Goal: Transaction & Acquisition: Purchase product/service

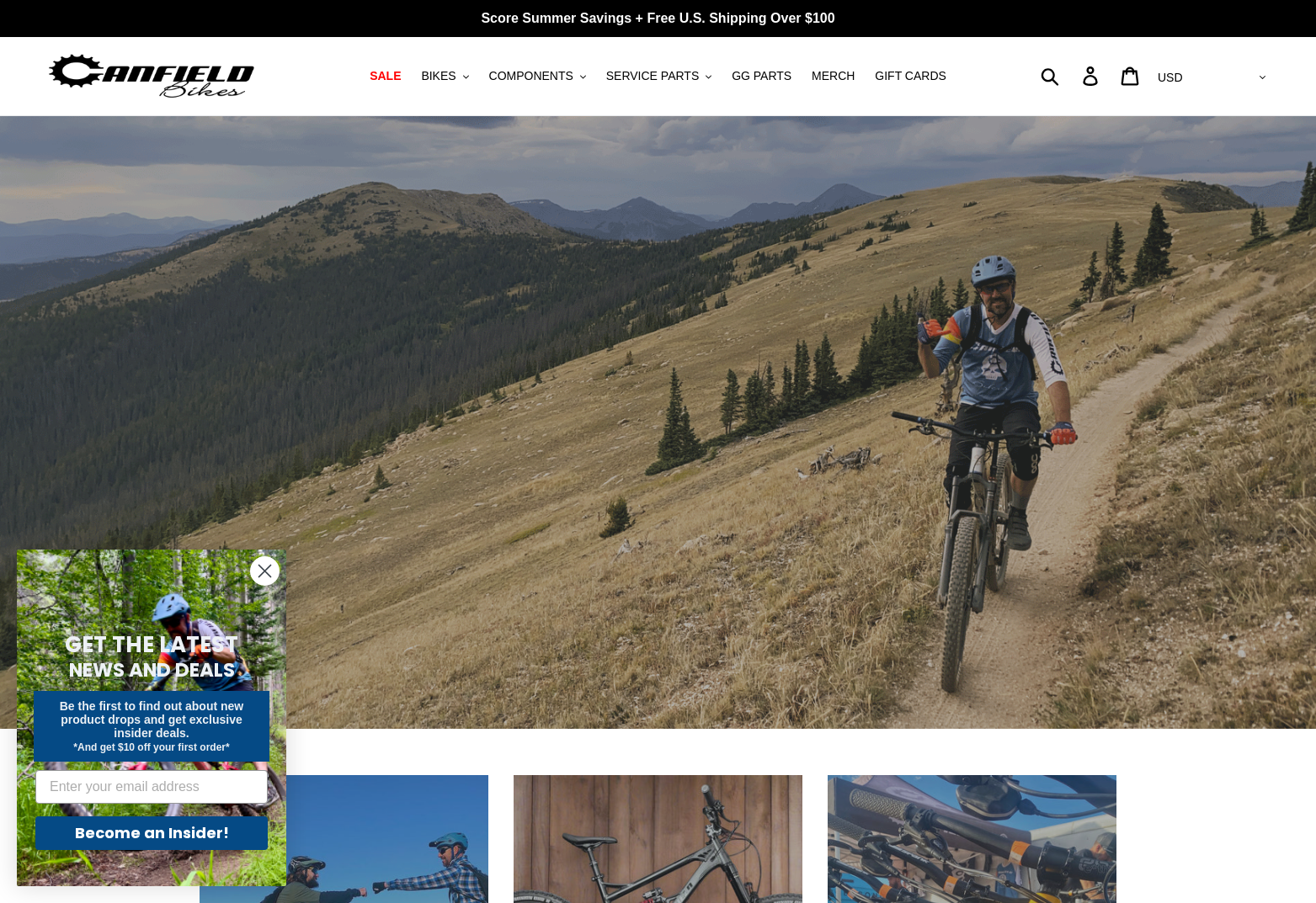
click at [265, 564] on circle "Close dialog" at bounding box center [265, 571] width 28 height 28
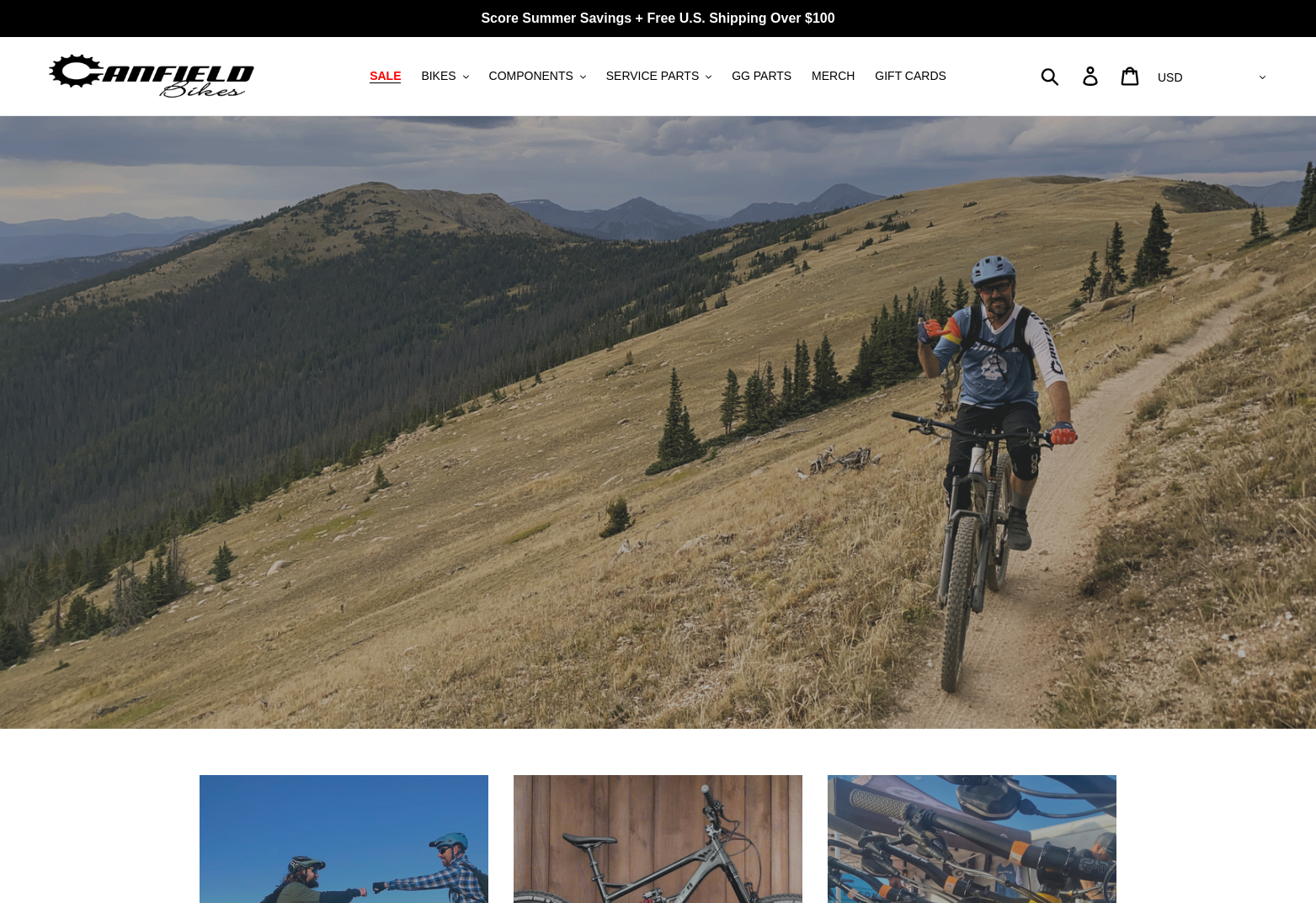
click at [400, 75] on span "SALE" at bounding box center [385, 76] width 31 height 14
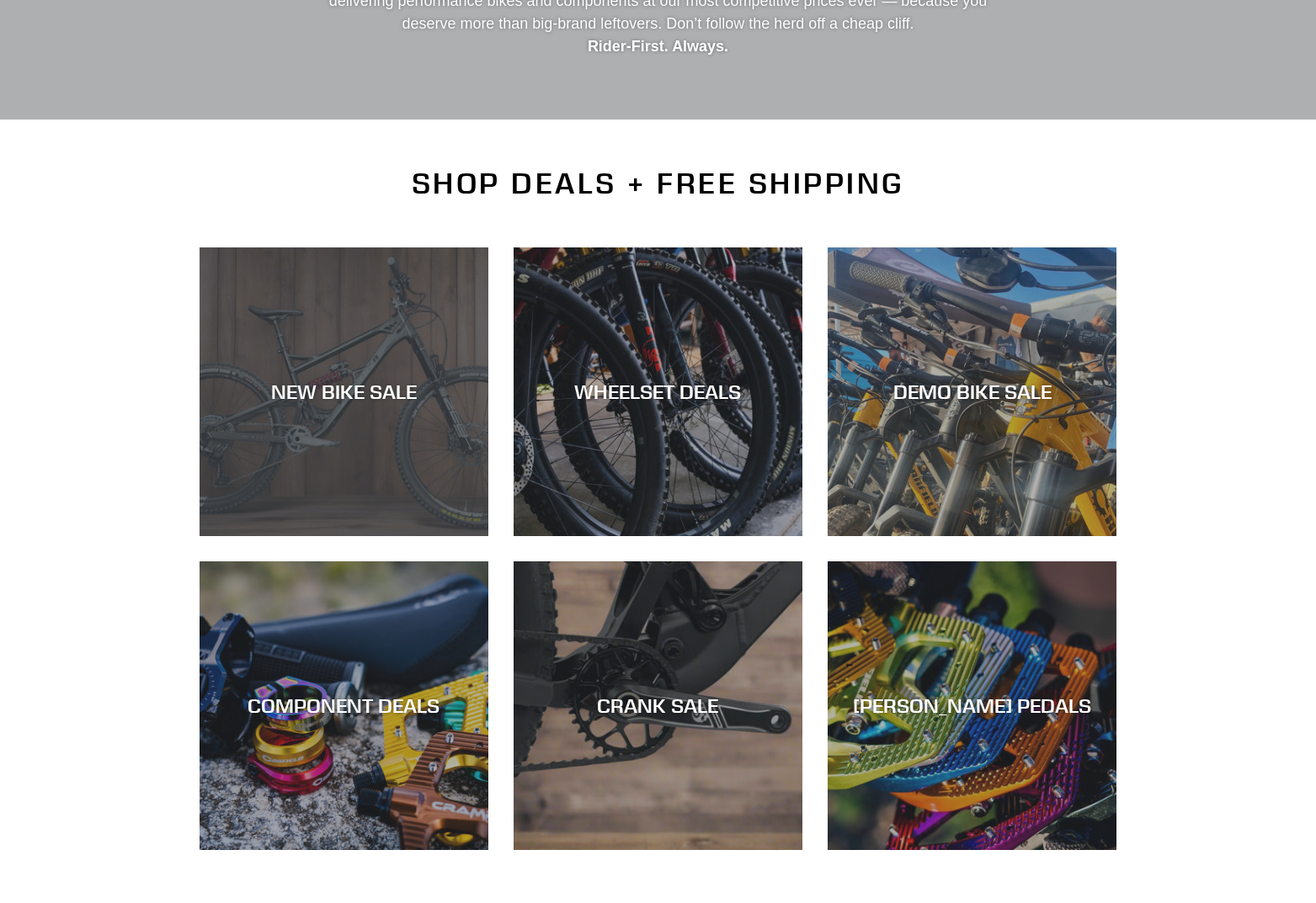
scroll to position [319, 0]
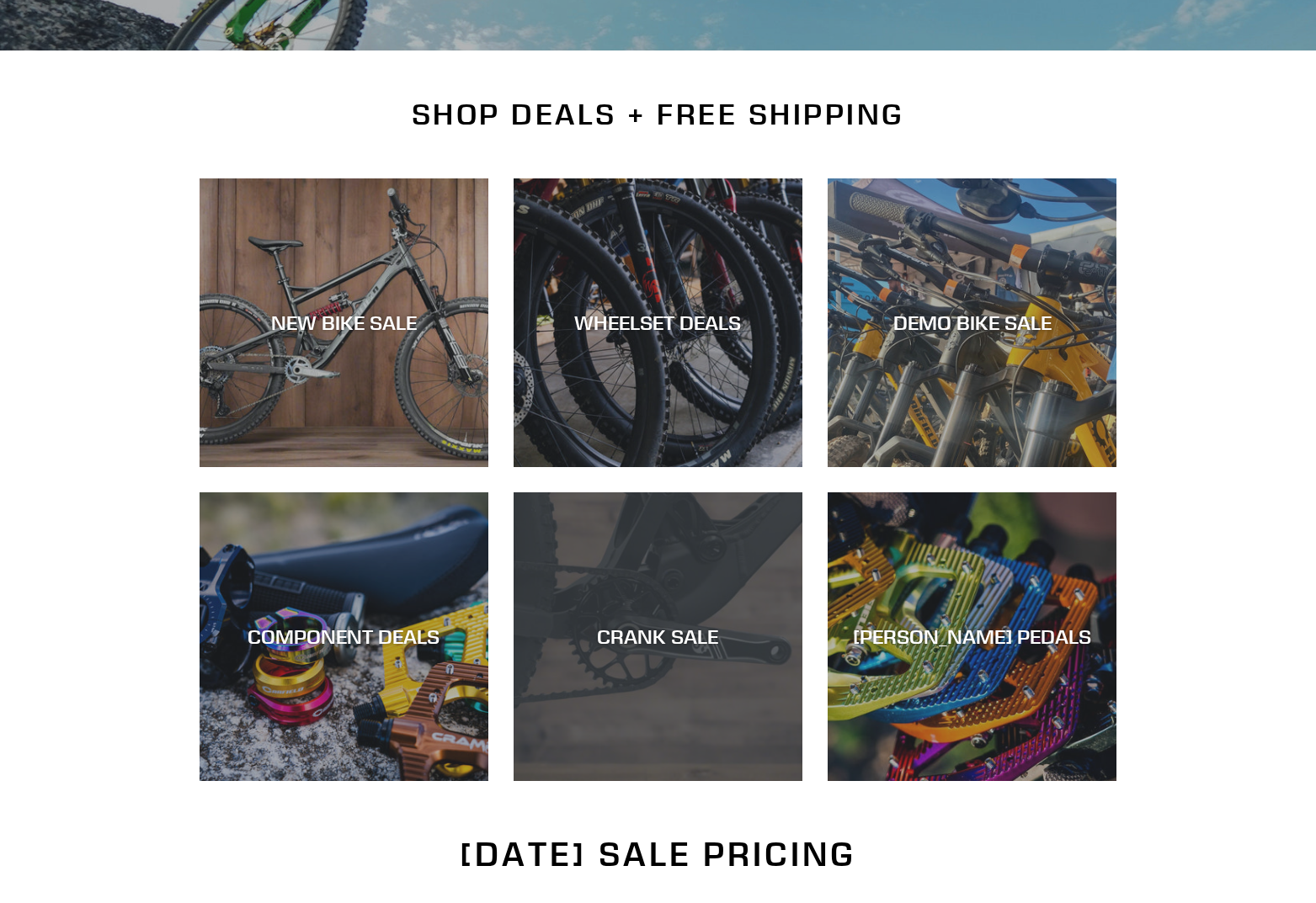
click at [684, 781] on div "CRANK SALE" at bounding box center [658, 781] width 289 height 0
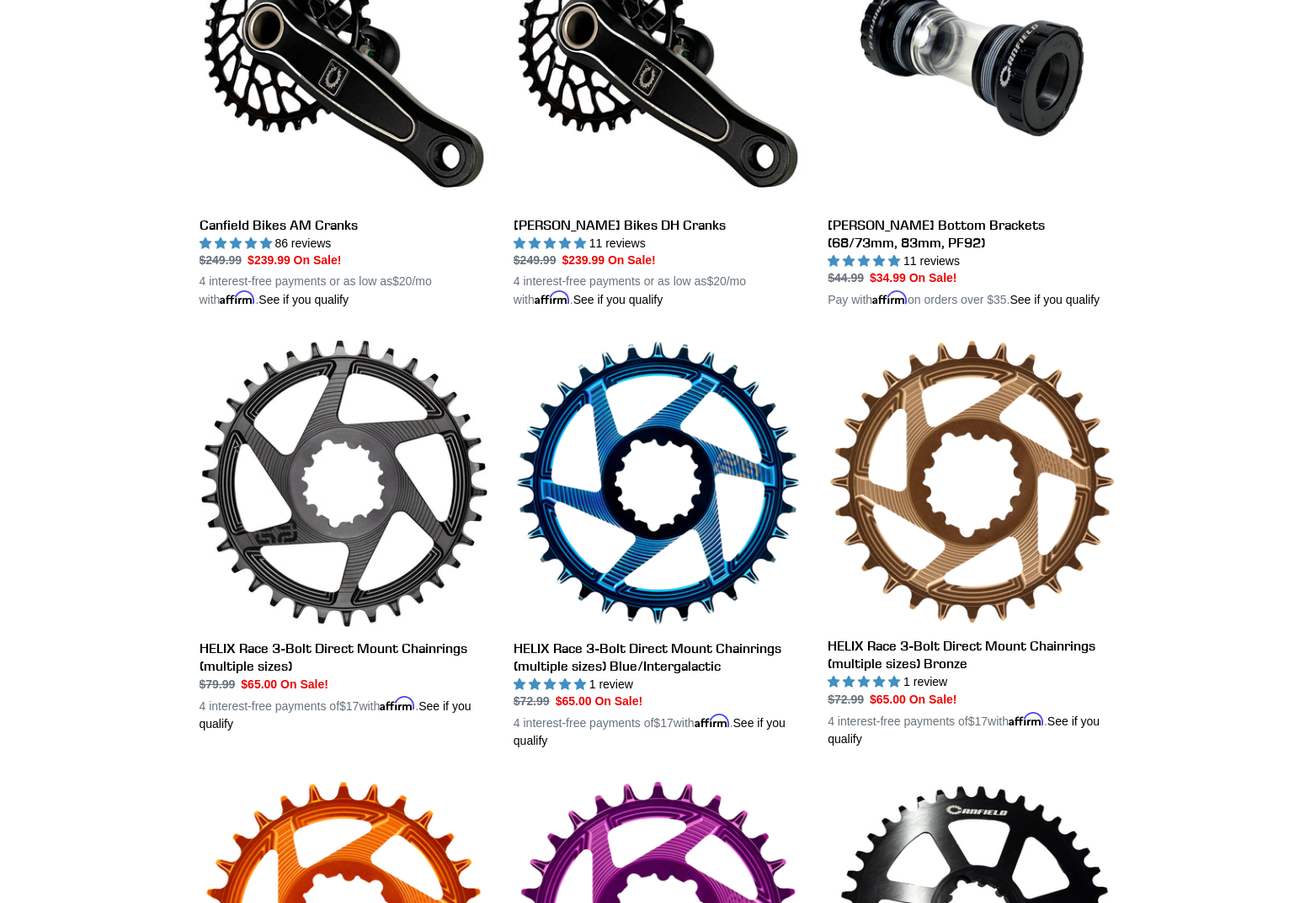
scroll to position [224, 0]
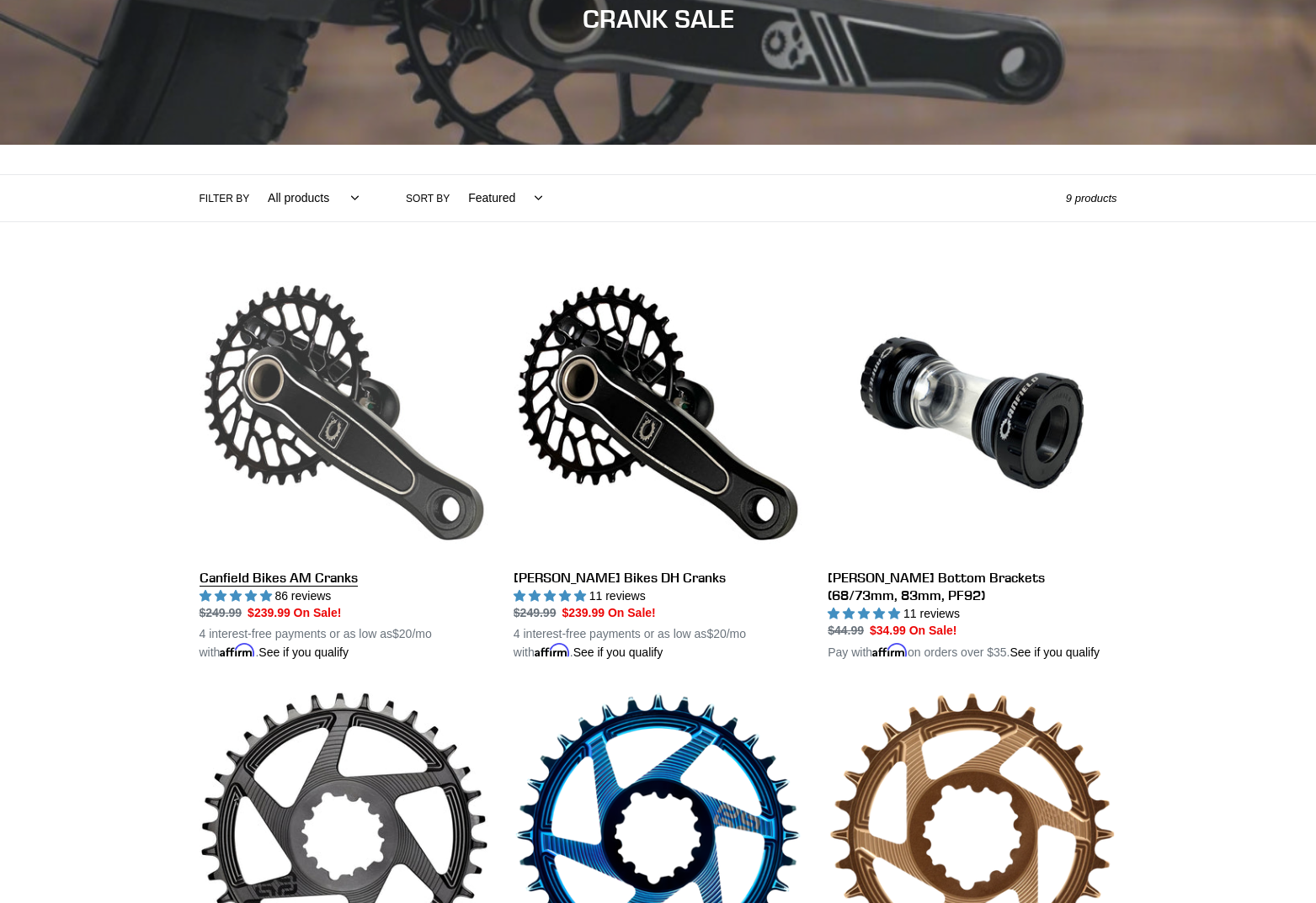
click at [333, 576] on link "Canfield Bikes AM Cranks" at bounding box center [344, 465] width 289 height 394
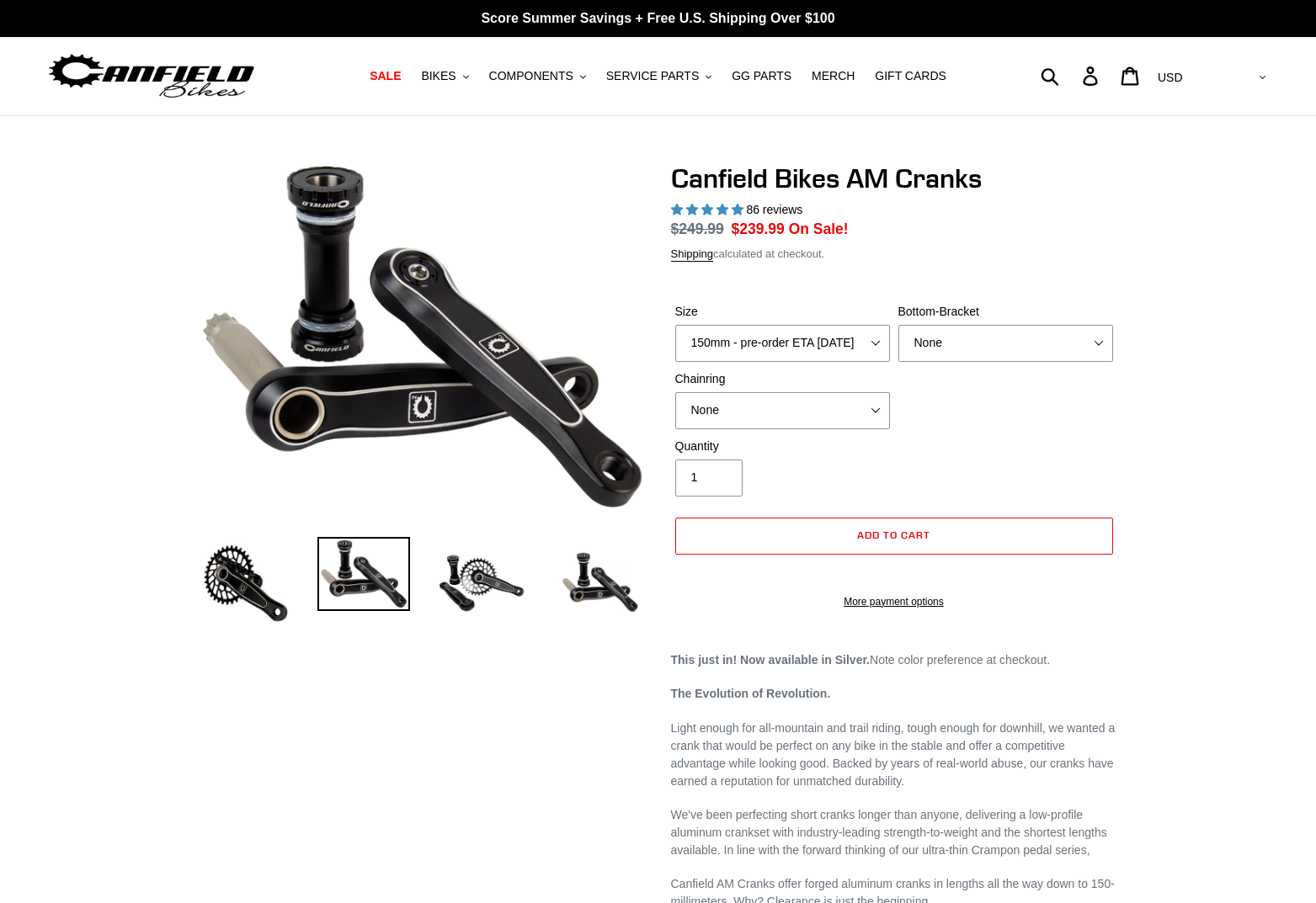
select select "highest-rating"
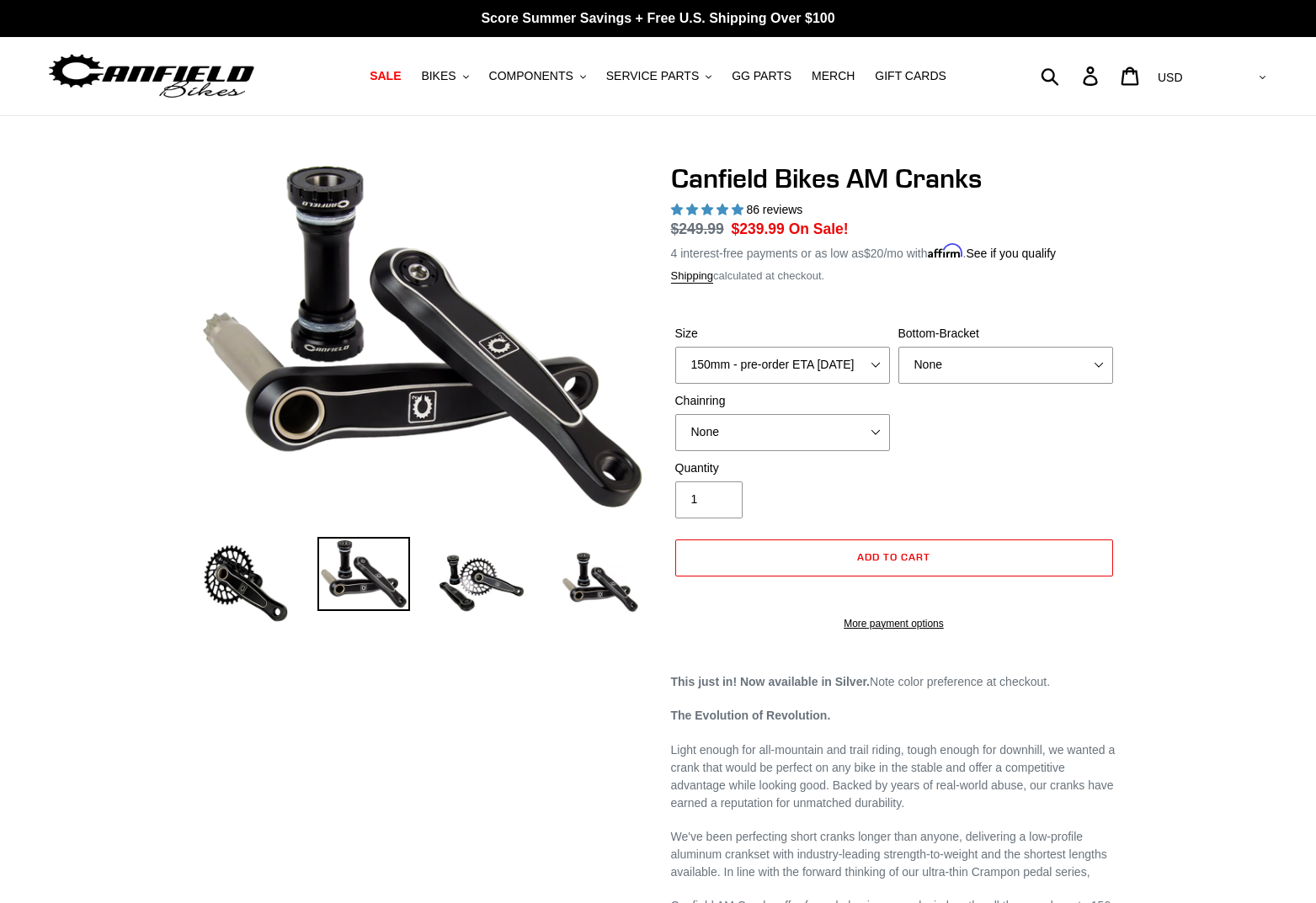
click at [877, 339] on label "Size" at bounding box center [782, 334] width 215 height 18
click at [877, 346] on select "150mm - pre-order ETA 9/30/25 155mm - pre-order ETA 9/30/25 160mm - pre-order E…" at bounding box center [782, 364] width 215 height 37
click at [872, 361] on select "150mm - pre-order ETA 9/30/25 155mm - pre-order ETA 9/30/25 160mm - pre-order E…" at bounding box center [782, 364] width 215 height 37
select select "155mm - pre-order ETA 9/30/25"
click at [1099, 364] on select "None BSA Threaded 68/73mm Press Fit PF92" at bounding box center [1005, 364] width 215 height 37
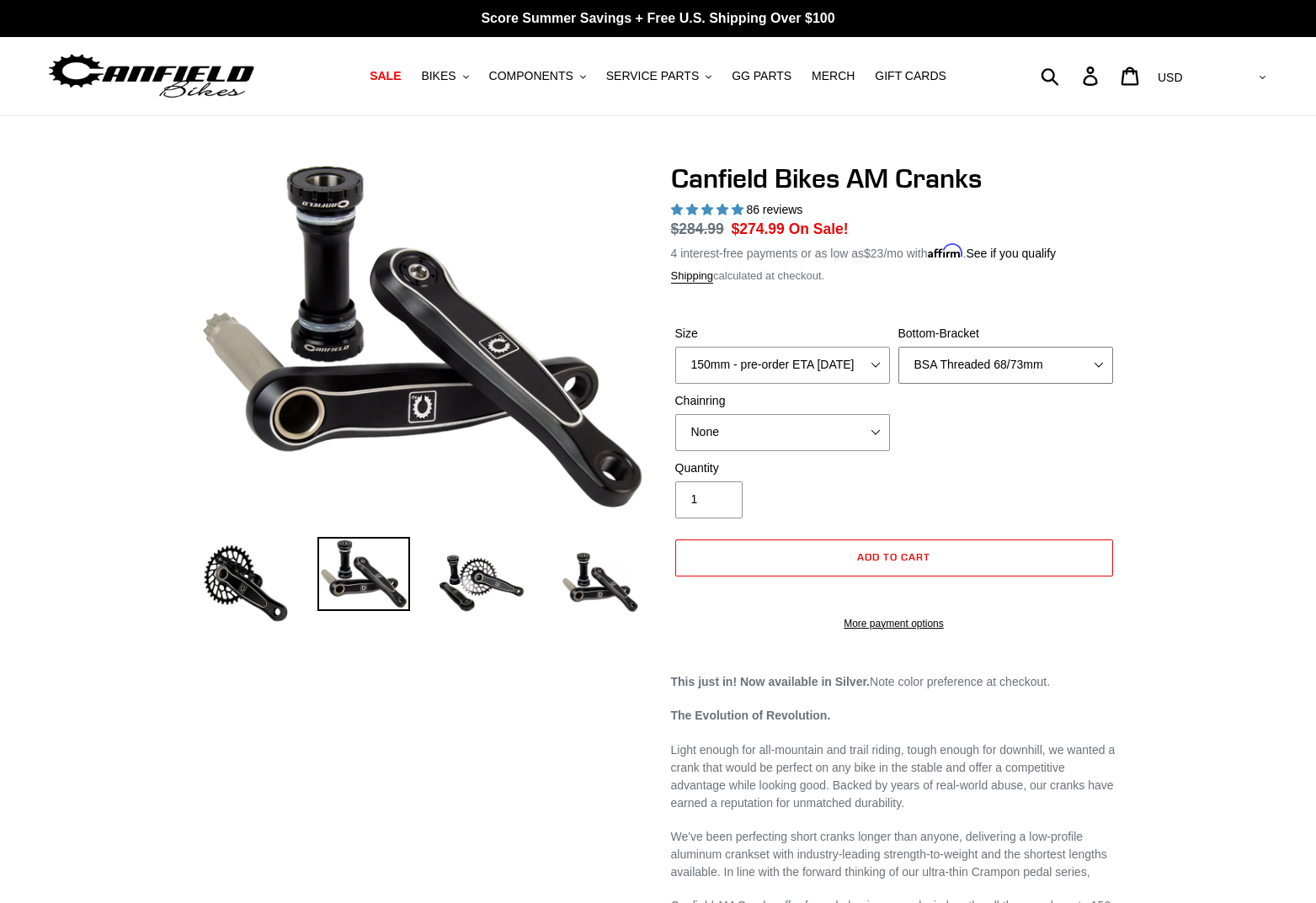
select select "None"
click at [880, 557] on span "Add to cart" at bounding box center [894, 557] width 74 height 13
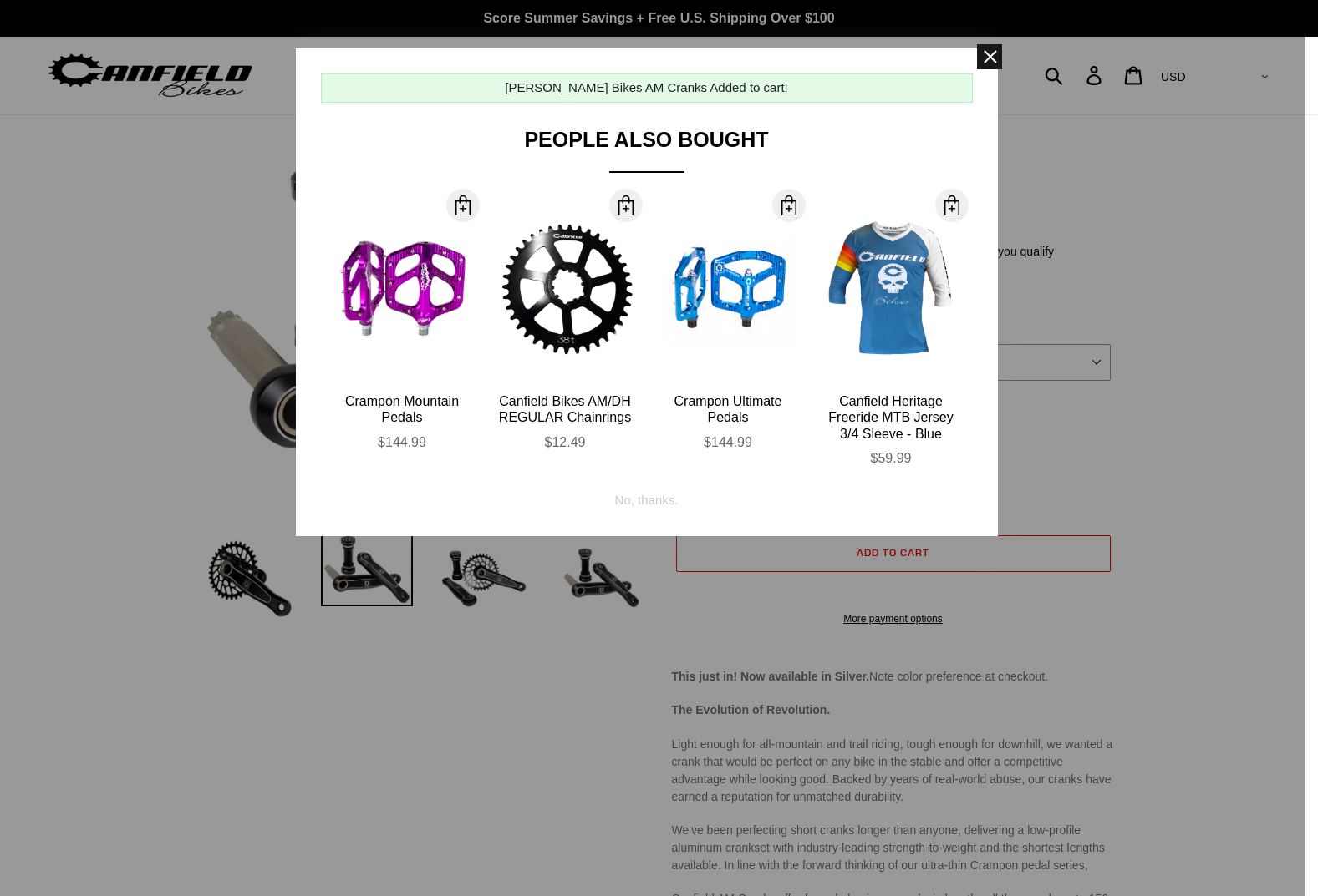
click at [984, 62] on span at bounding box center [990, 57] width 25 height 25
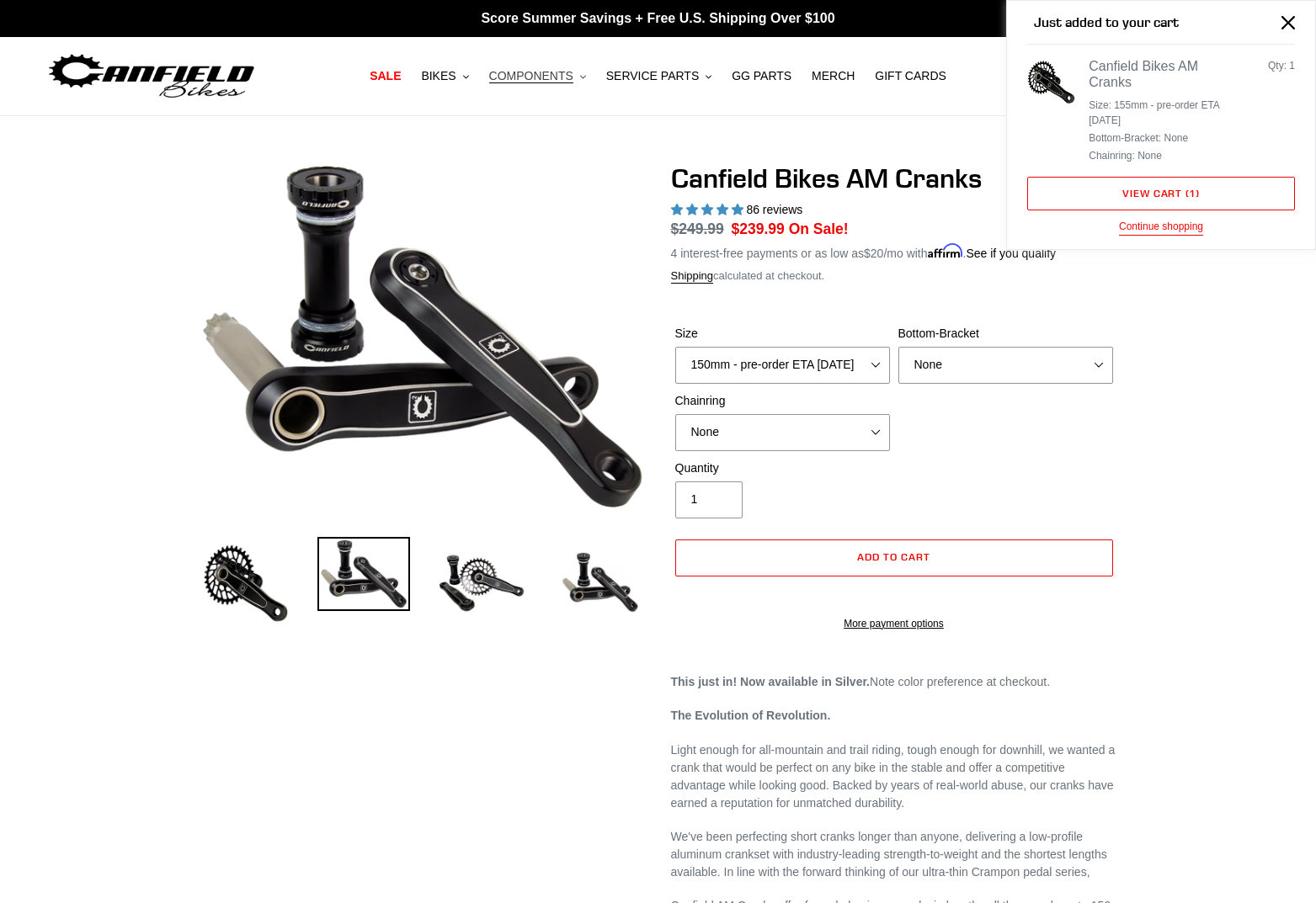
click at [583, 75] on icon ".cls-1{fill:#231f20}" at bounding box center [583, 77] width 6 height 6
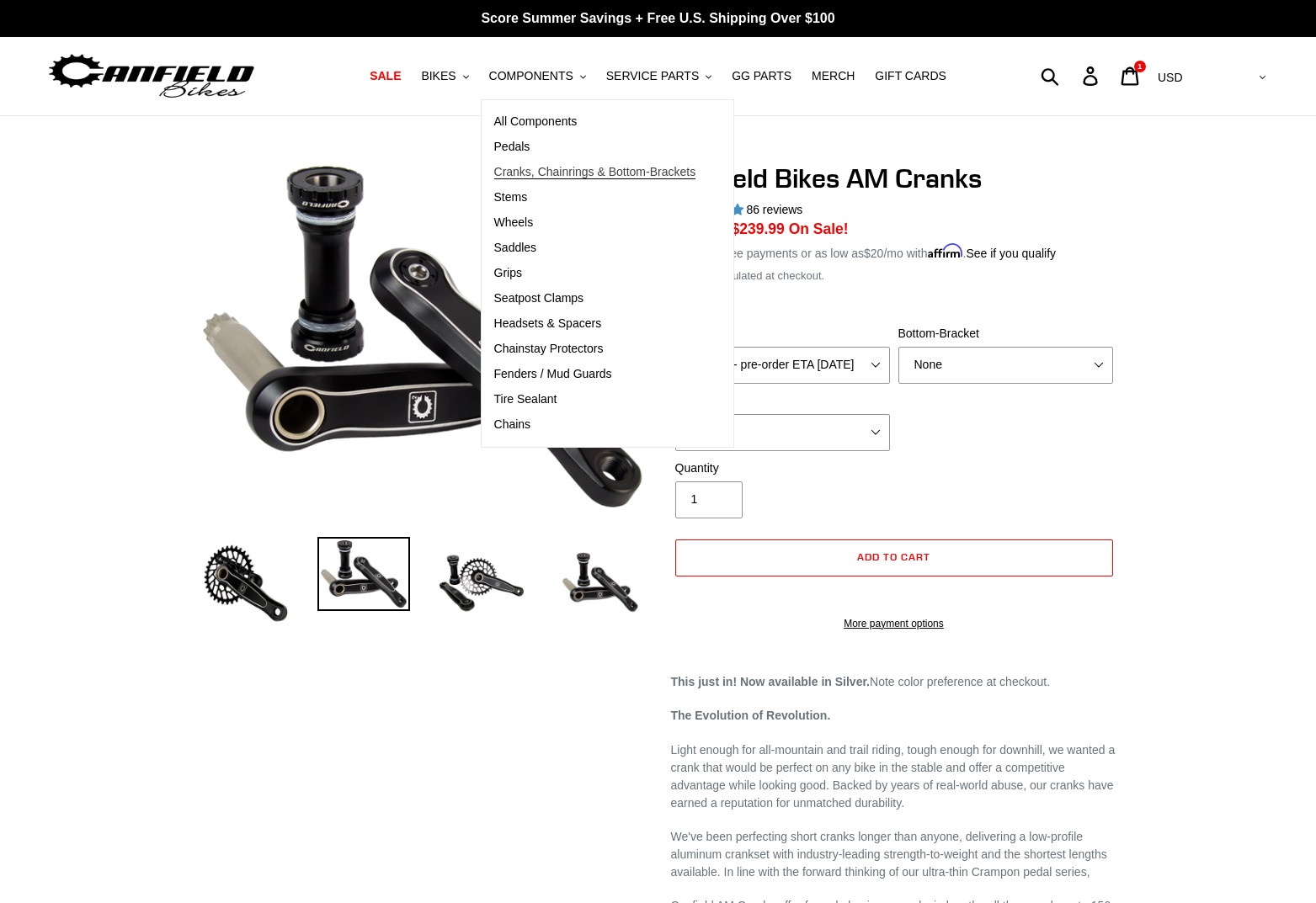
click at [524, 171] on span "Cranks, Chainrings & Bottom-Brackets" at bounding box center [595, 172] width 202 height 14
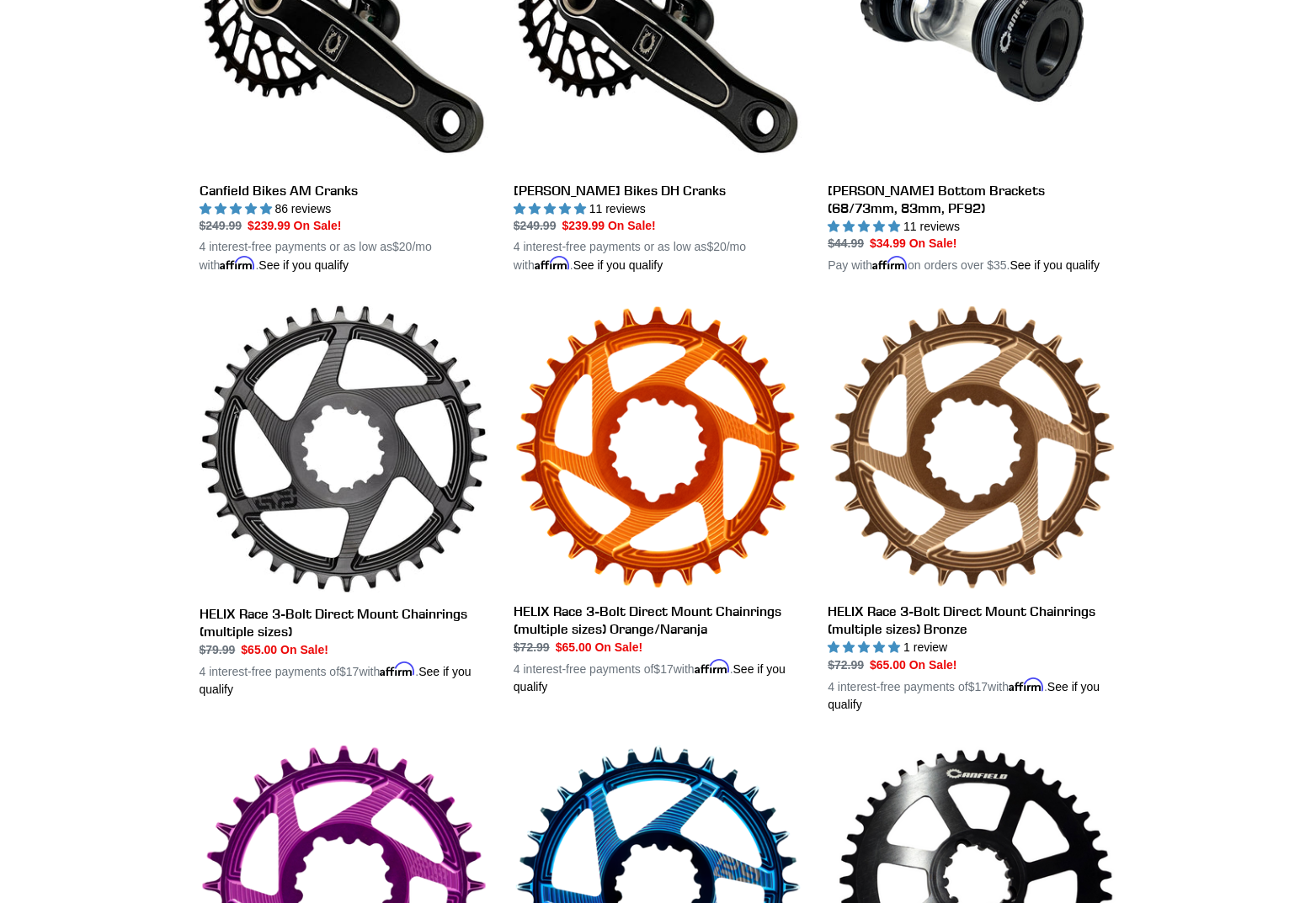
scroll to position [623, 0]
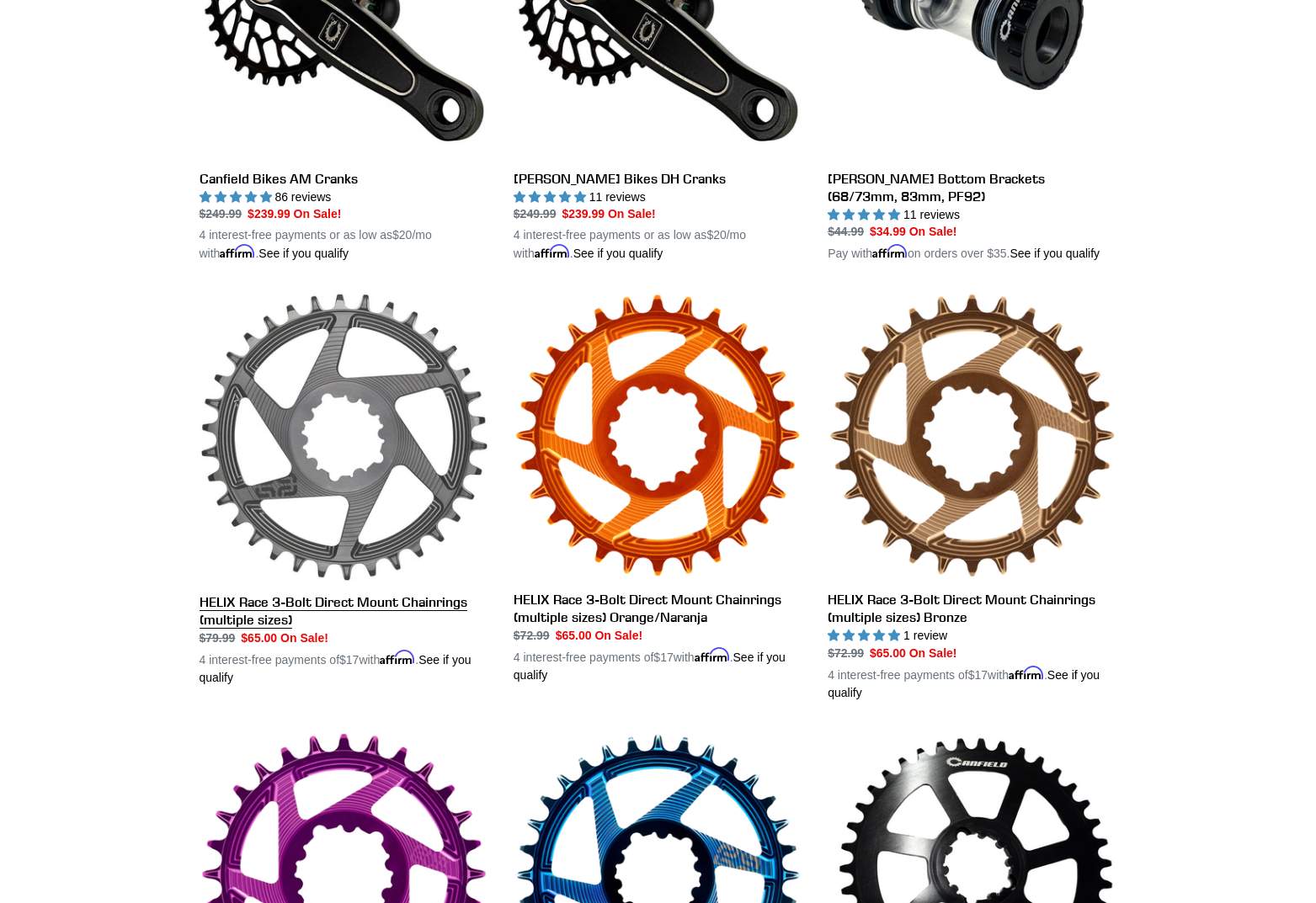
click at [447, 622] on link "HELIX Race 3-Bolt Direct Mount Chainrings (multiple sizes)" at bounding box center [344, 488] width 289 height 394
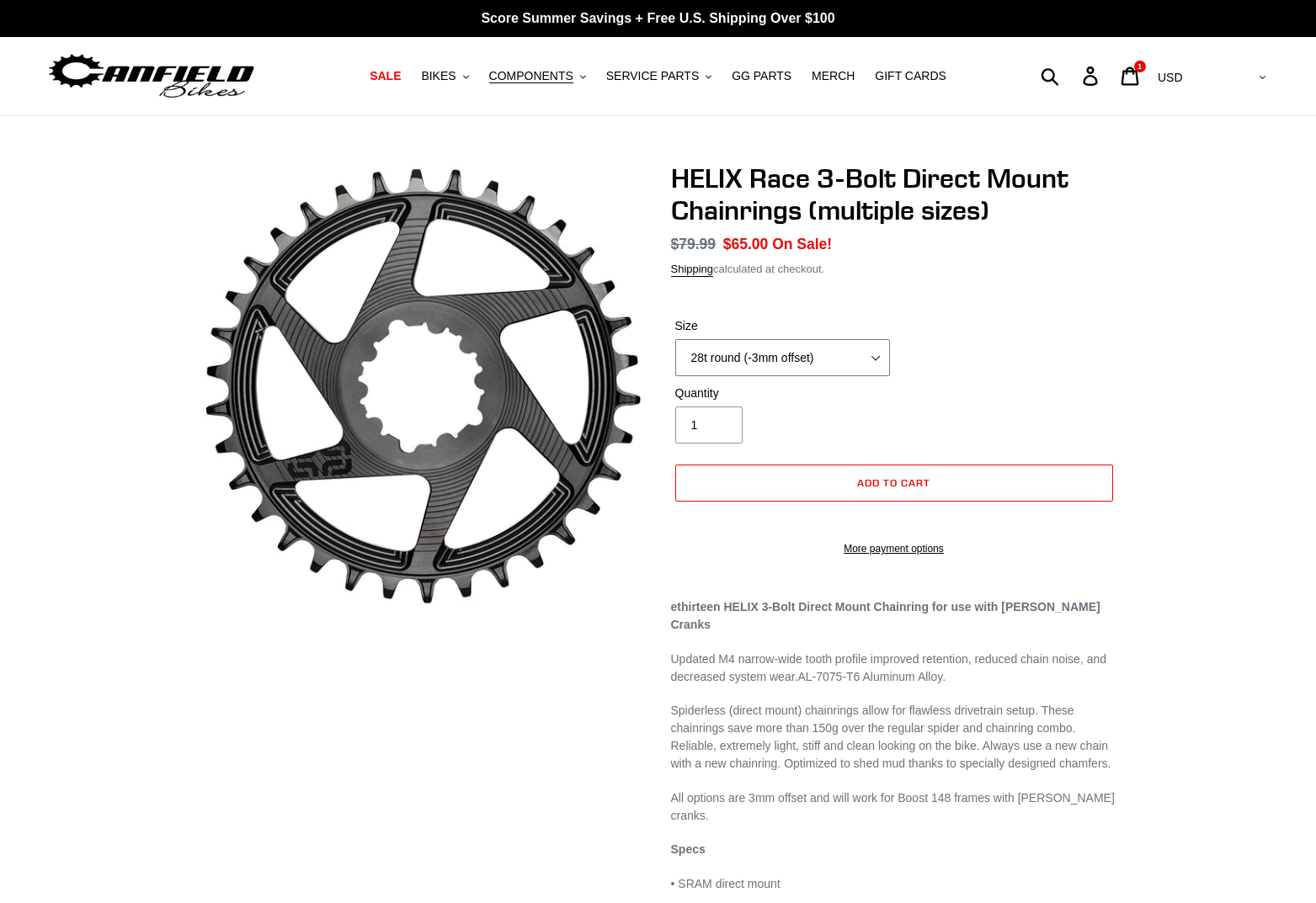
click at [876, 355] on select "28t round (-3mm offset) 30t round (-3mm offset) 32t round (-3mm offset) 34t rou…" at bounding box center [782, 357] width 215 height 37
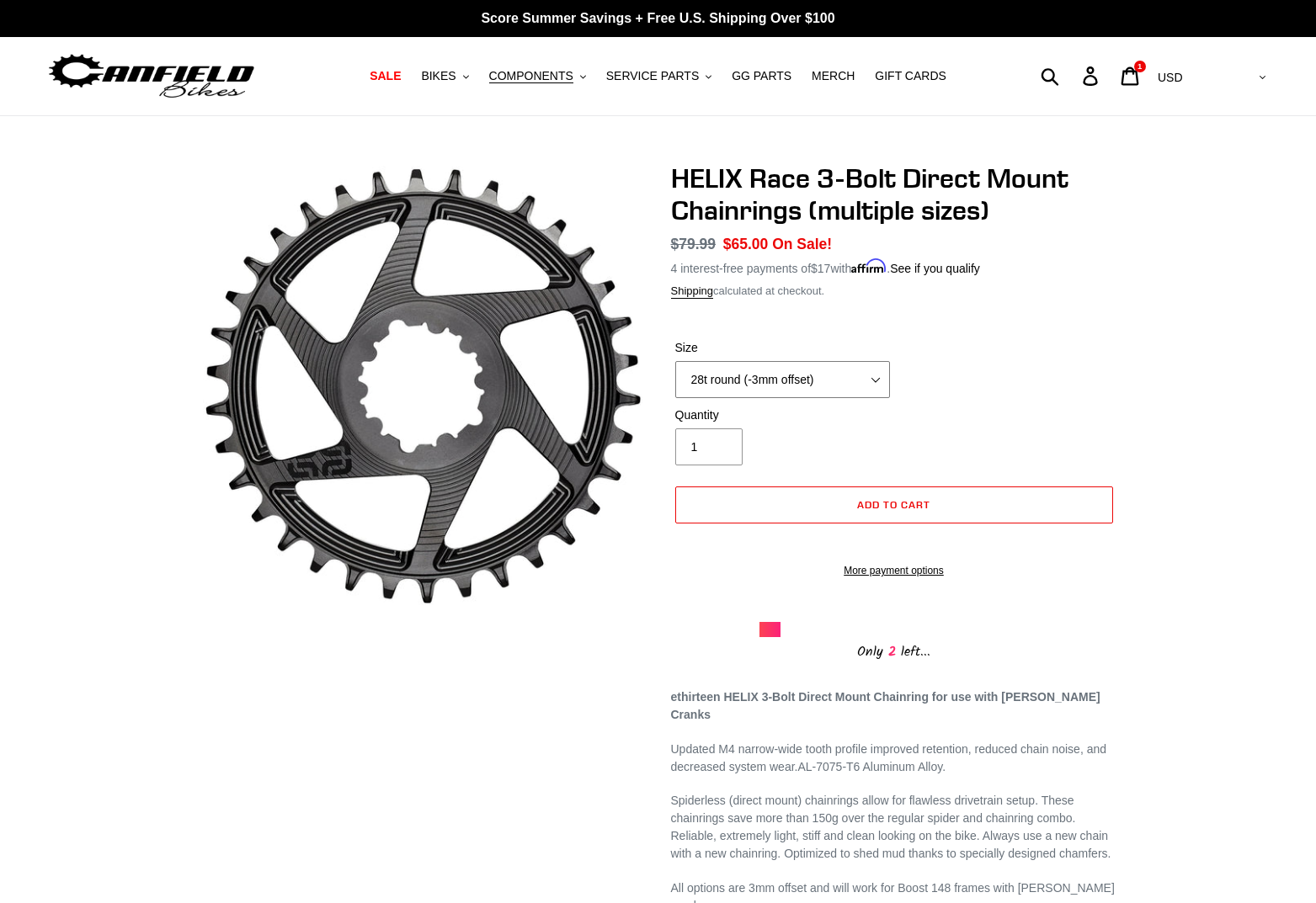
select select "30t round (-3mm offset)"
click at [906, 498] on span "Add to cart" at bounding box center [894, 504] width 74 height 13
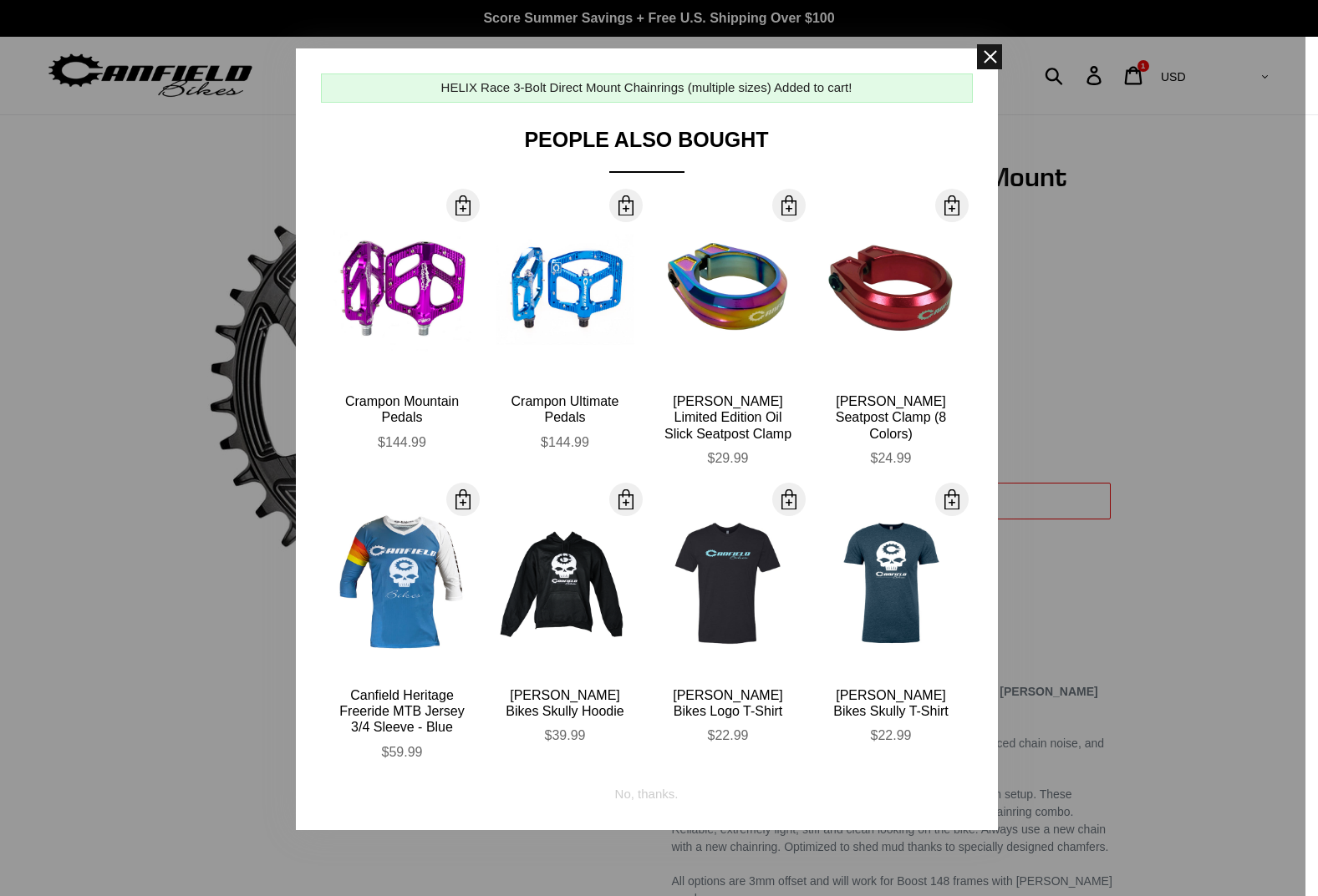
click at [996, 53] on span at bounding box center [990, 57] width 25 height 25
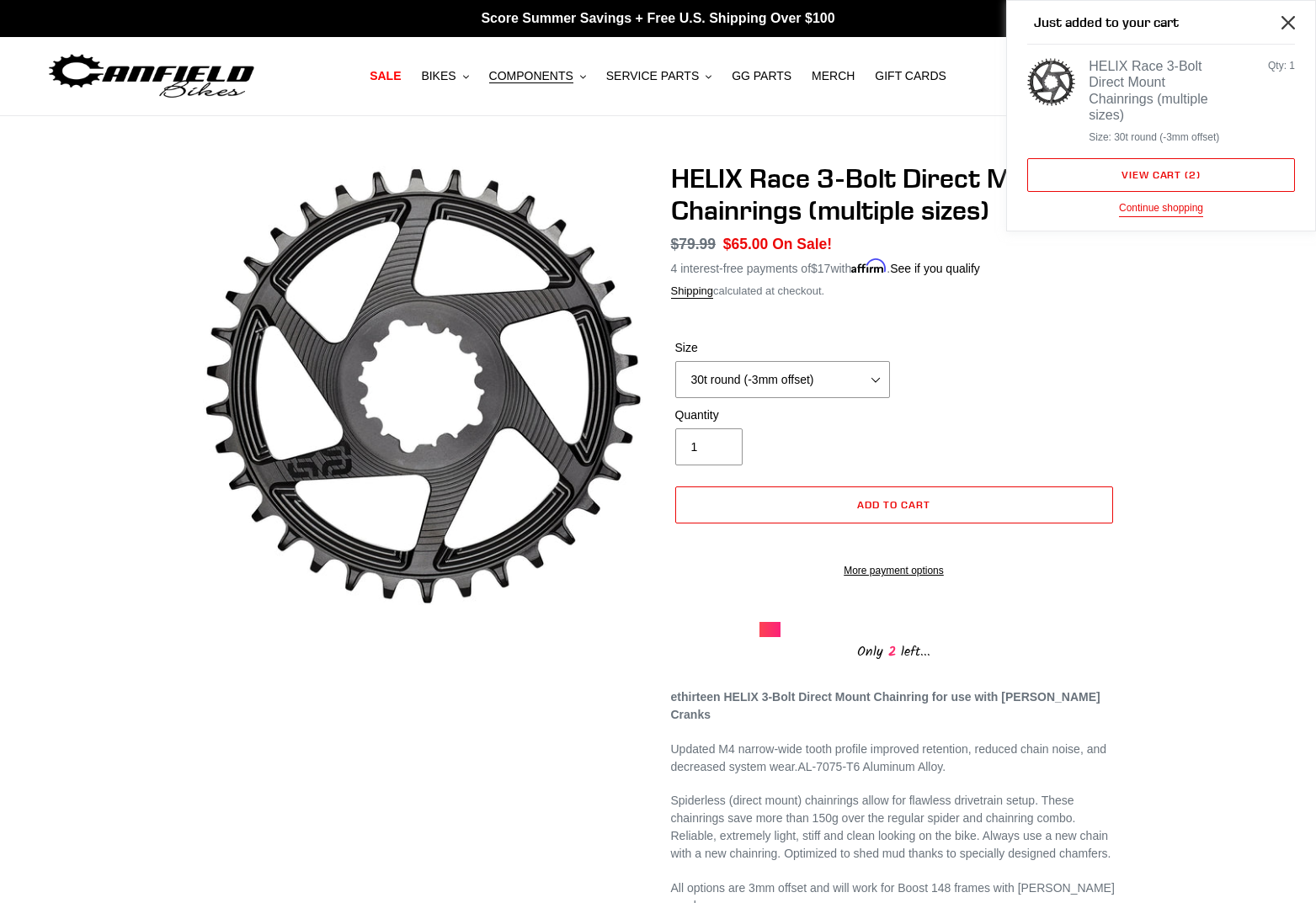
click at [1291, 26] on icon "Close" at bounding box center [1288, 22] width 13 height 13
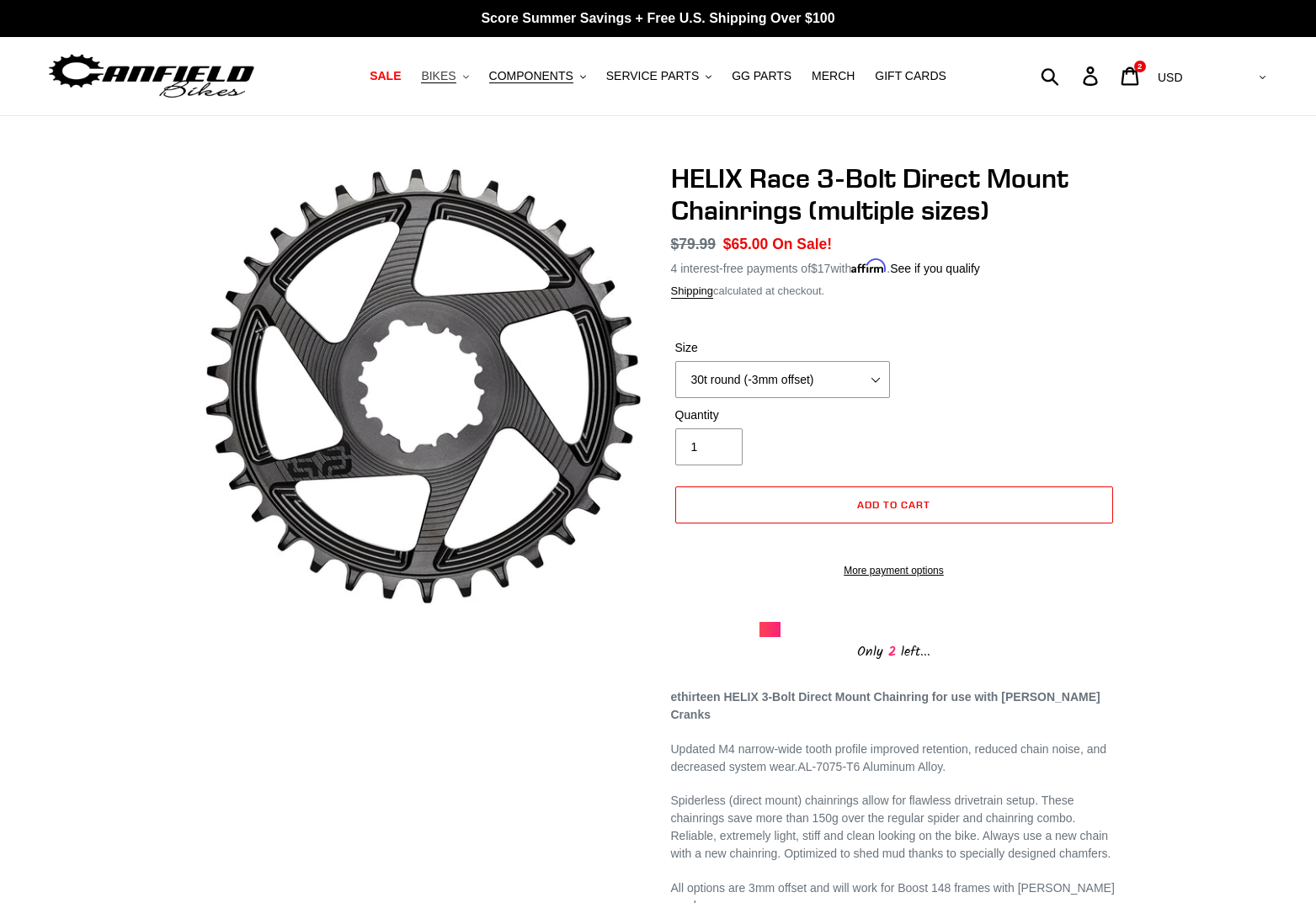
click at [465, 79] on button "BIKES .cls-1{fill:#231f20}" at bounding box center [444, 75] width 64 height 22
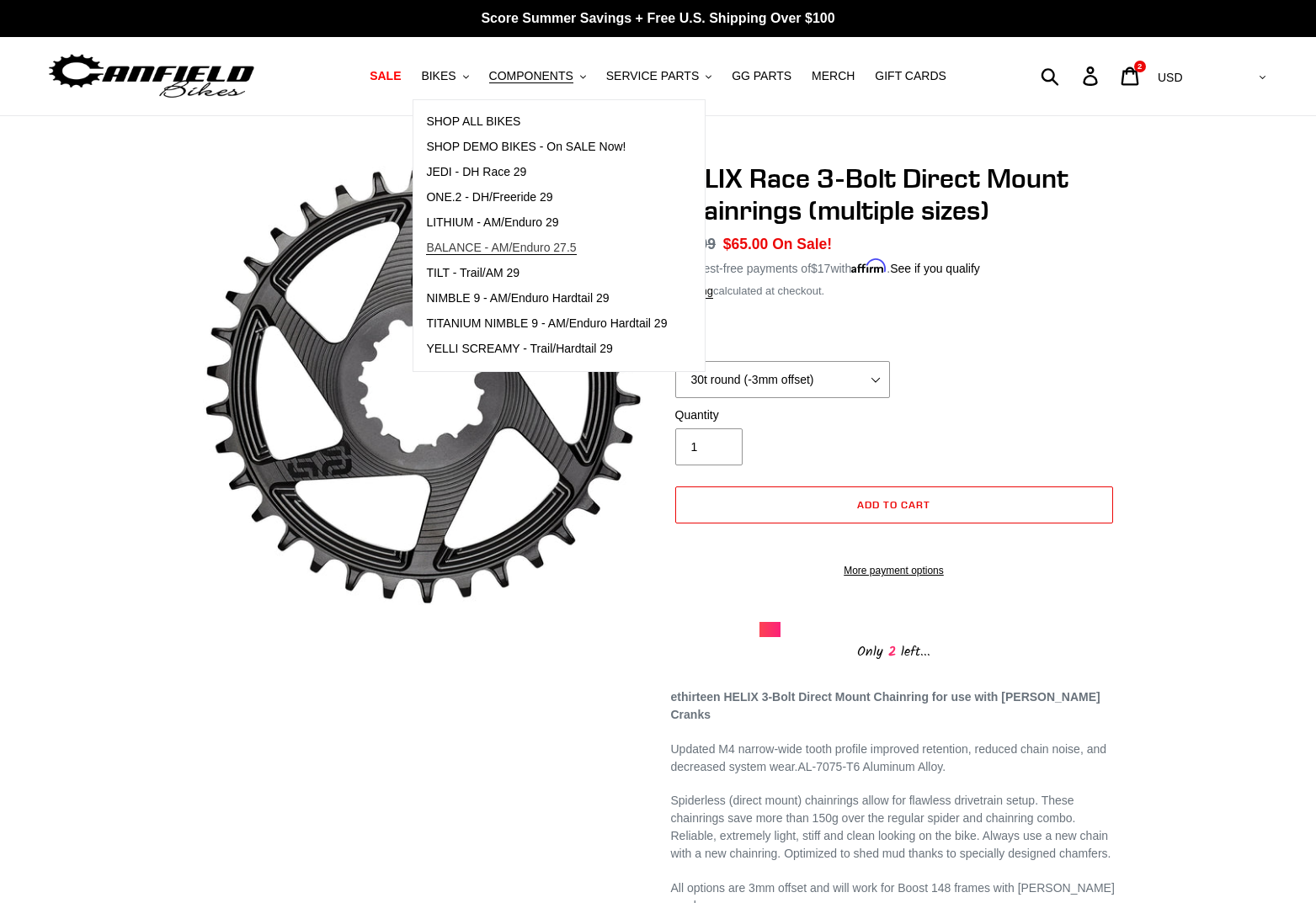
click at [506, 251] on span "BALANCE - AM/Enduro 27.5" at bounding box center [501, 248] width 150 height 14
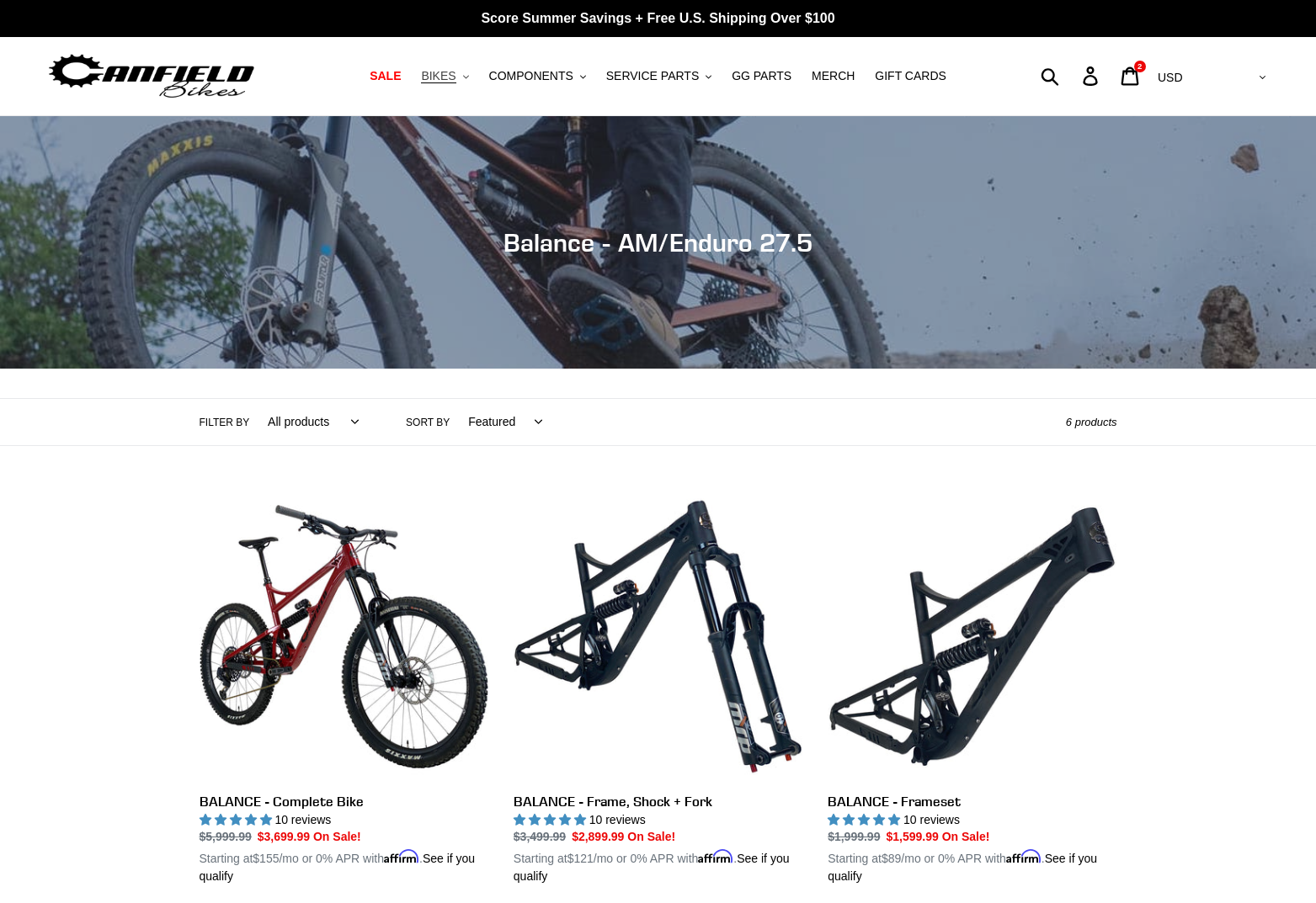
click at [452, 79] on span "BIKES" at bounding box center [438, 76] width 34 height 14
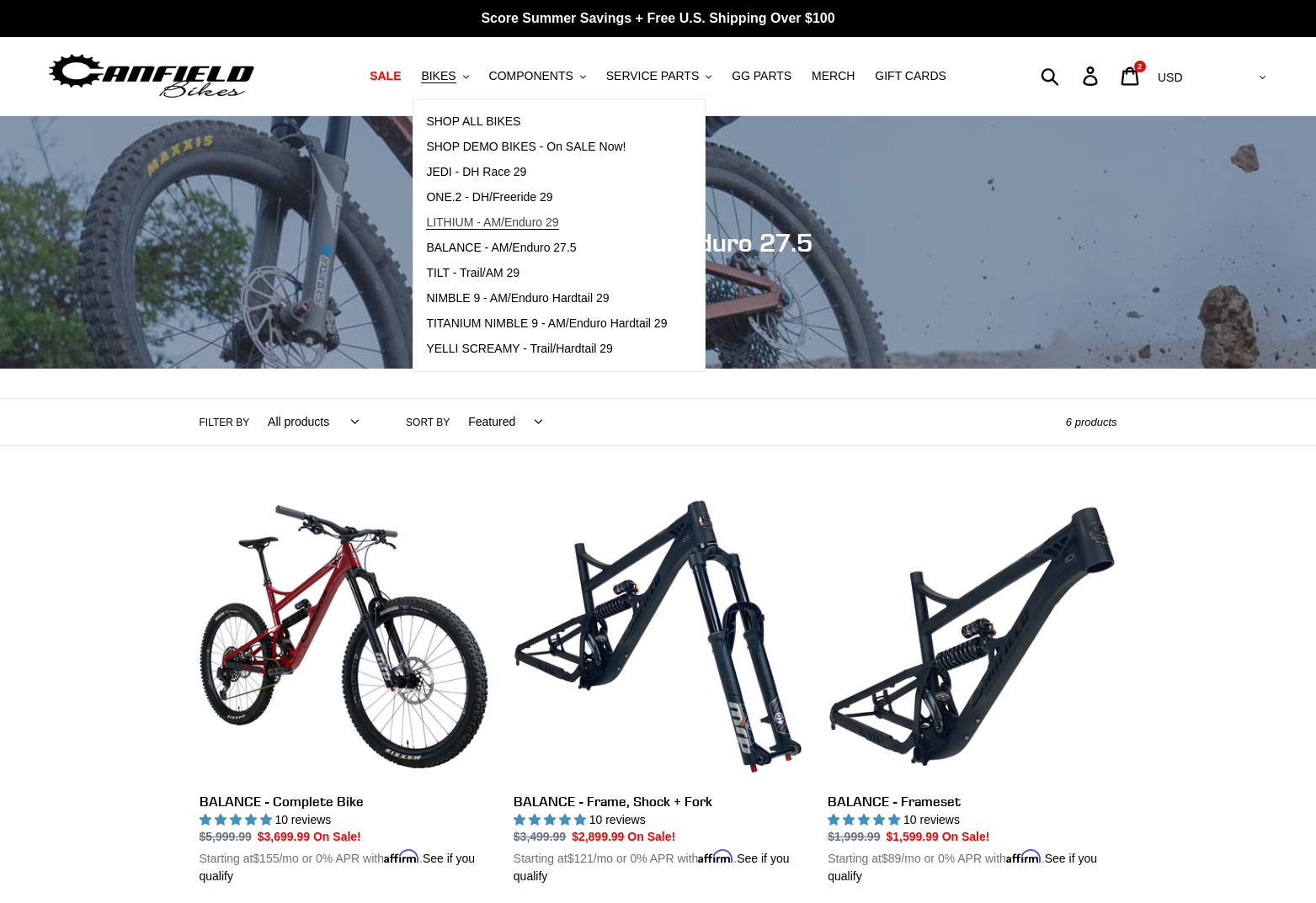
click at [452, 222] on span "LITHIUM - AM/Enduro 29" at bounding box center [492, 223] width 132 height 14
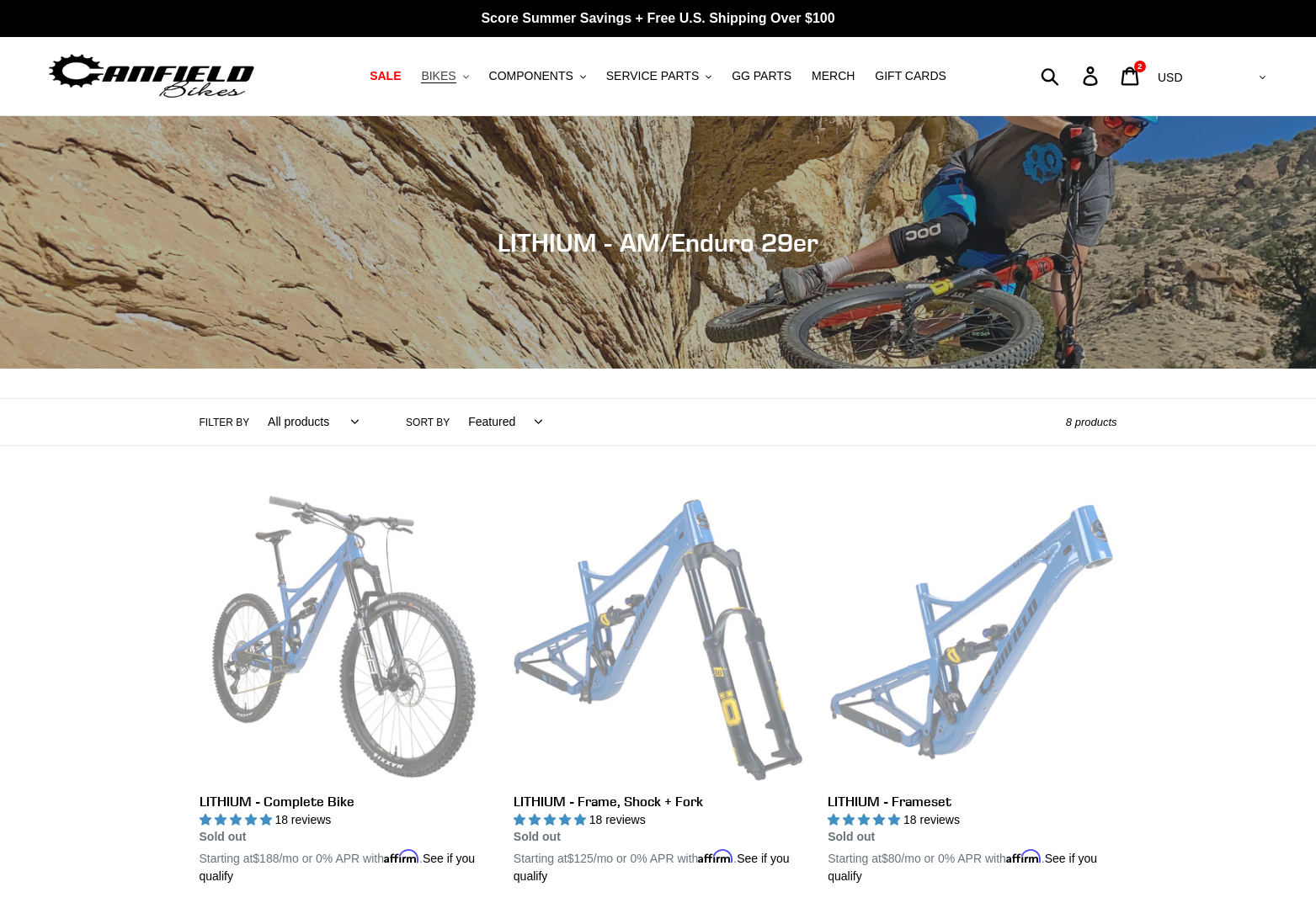
click at [467, 78] on button "BIKES .cls-1{fill:#231f20}" at bounding box center [444, 75] width 64 height 22
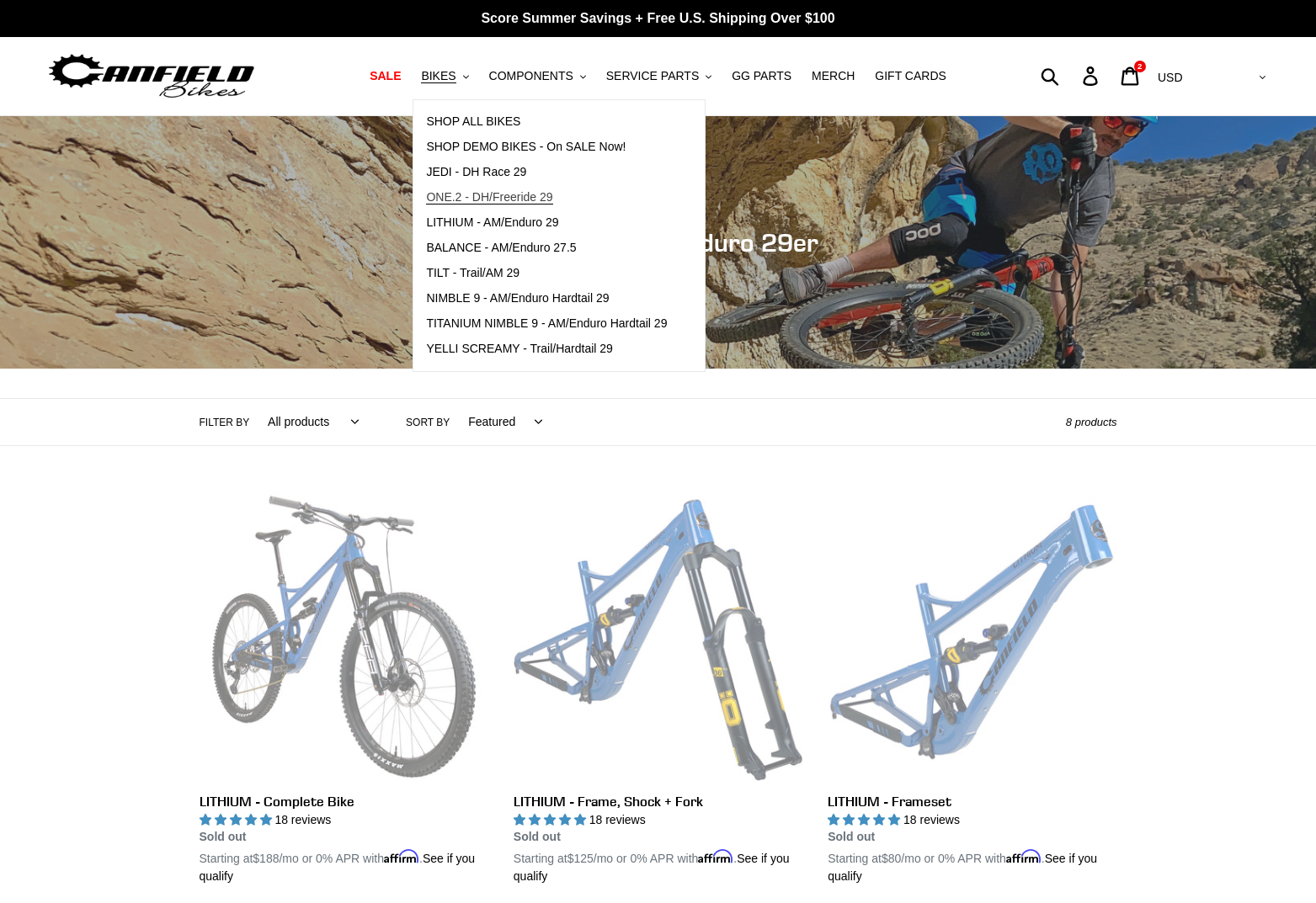
click at [465, 196] on span "ONE.2 - DH/Freeride 29" at bounding box center [489, 197] width 127 height 14
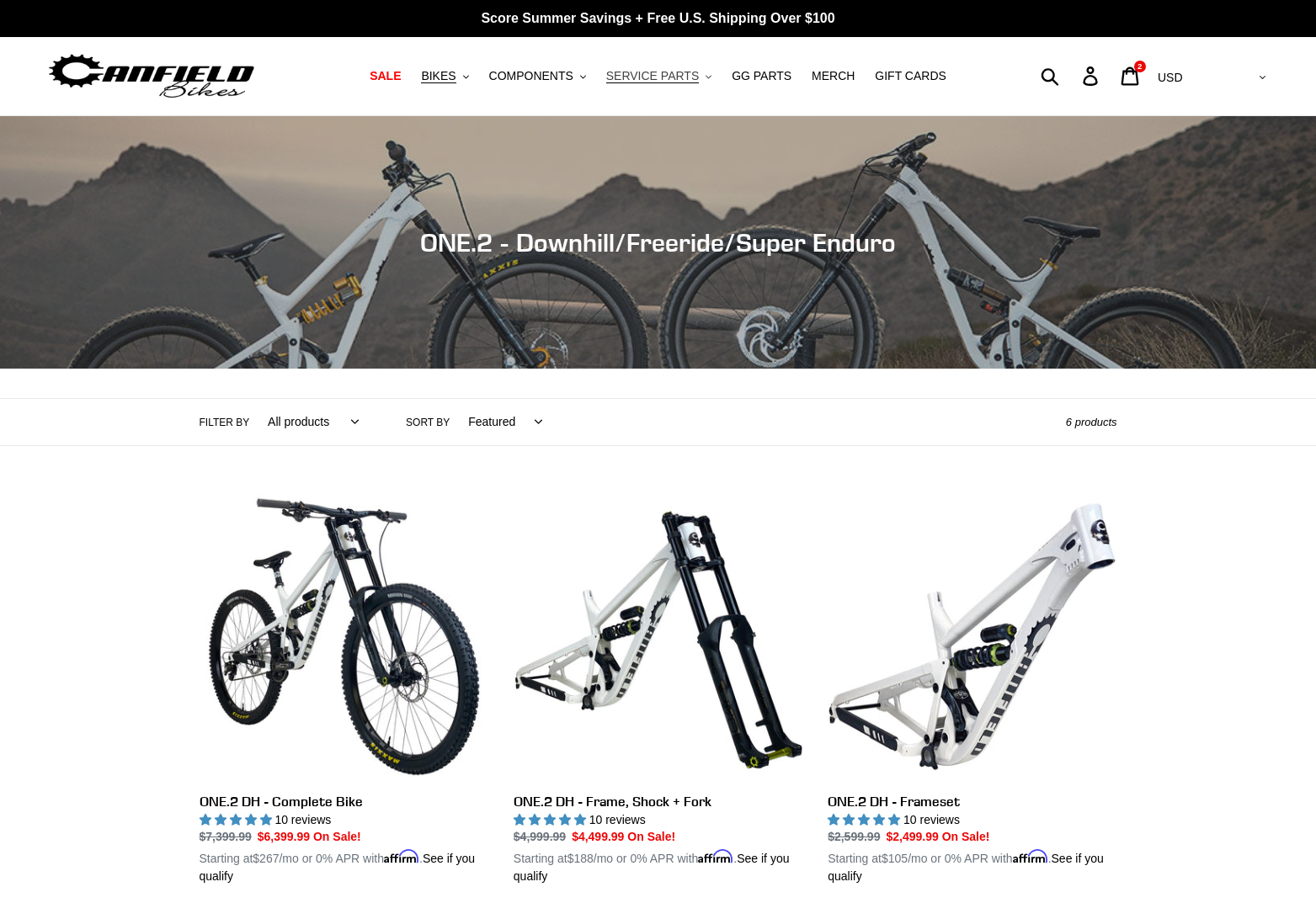
click at [694, 77] on span "SERVICE PARTS" at bounding box center [652, 76] width 92 height 14
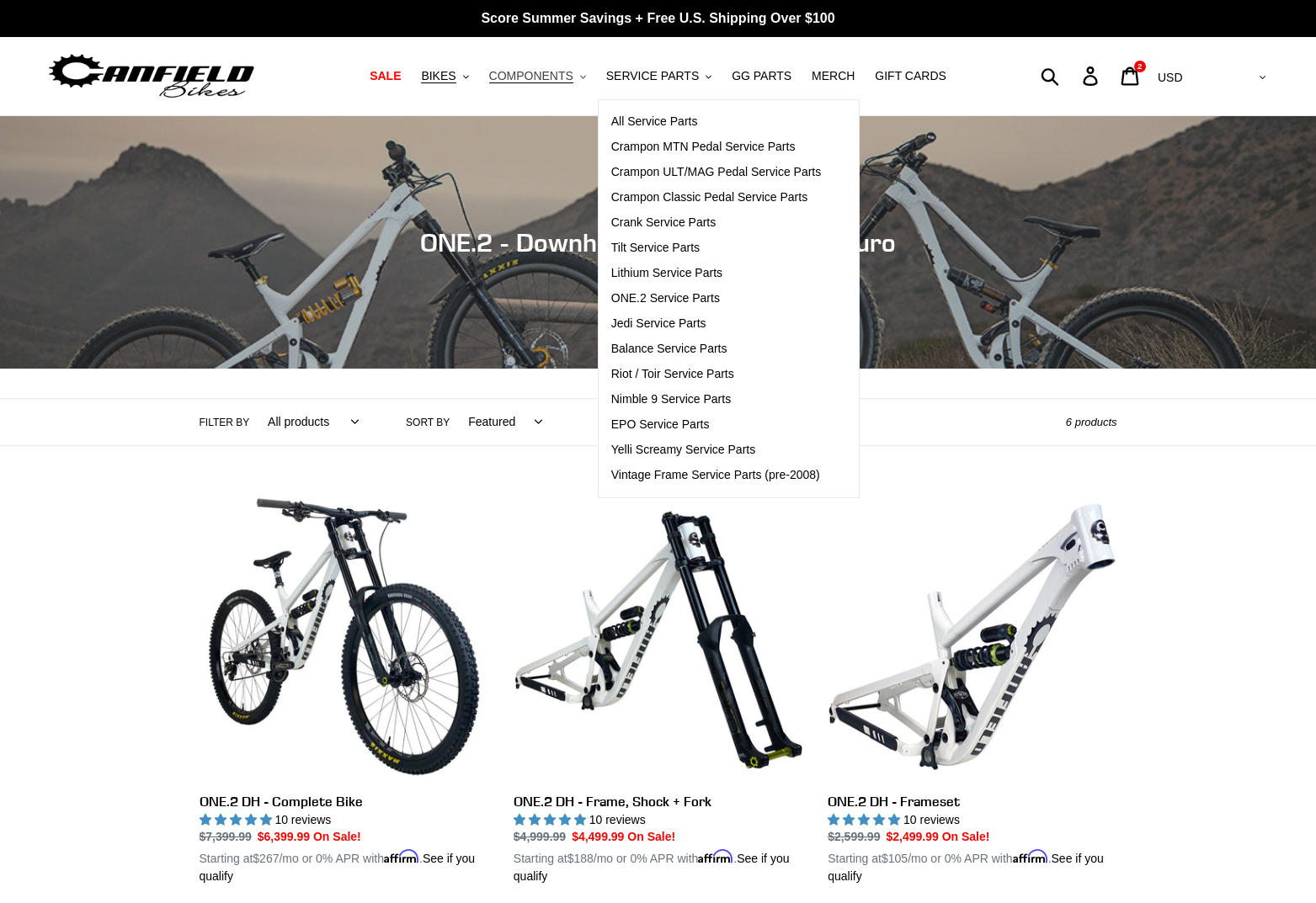
click at [583, 77] on icon ".cls-1{fill:#231f20}" at bounding box center [583, 77] width 6 height 6
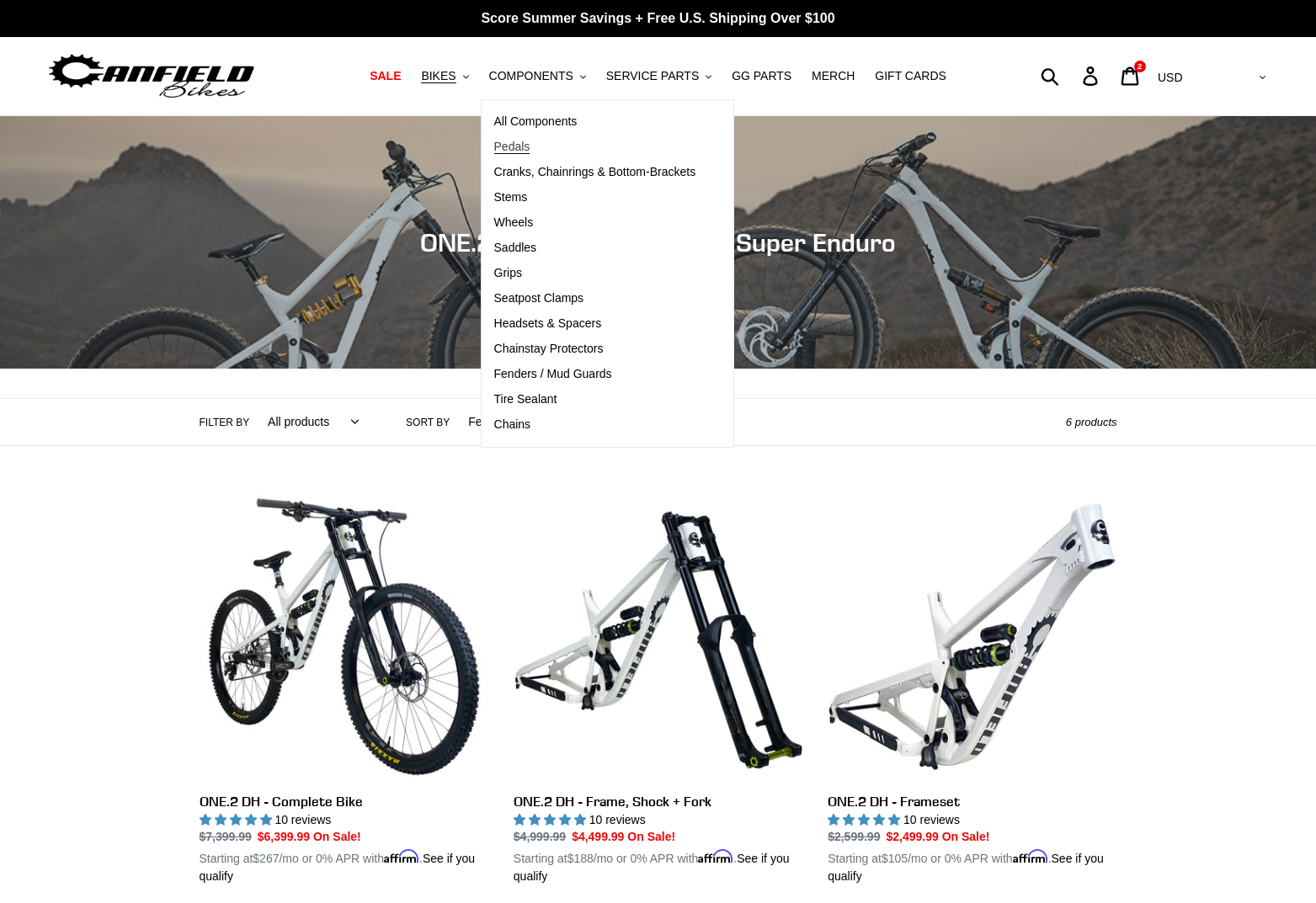
click at [522, 150] on span "Pedals" at bounding box center [513, 147] width 36 height 14
